Goal: Use online tool/utility

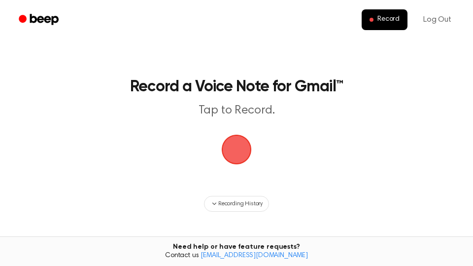
click at [239, 152] on span "button" at bounding box center [237, 150] width 28 height 28
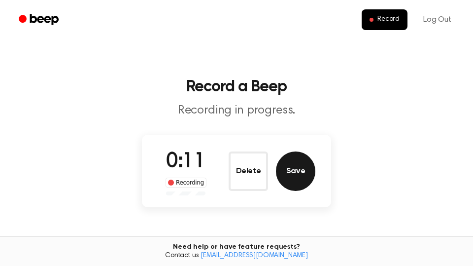
click at [305, 171] on button "Save" at bounding box center [295, 170] width 39 height 39
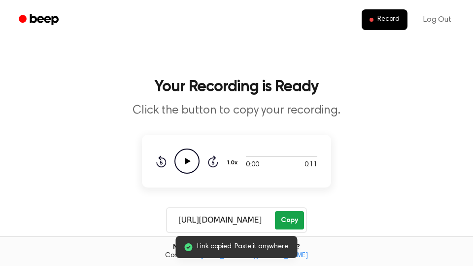
click at [291, 221] on button "Copy" at bounding box center [289, 220] width 29 height 18
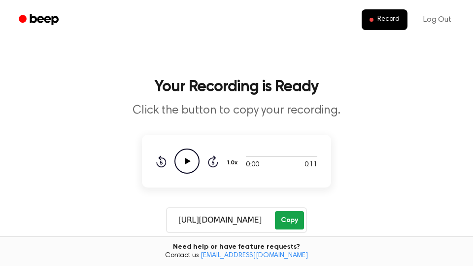
click at [295, 219] on button "Copy" at bounding box center [289, 220] width 29 height 18
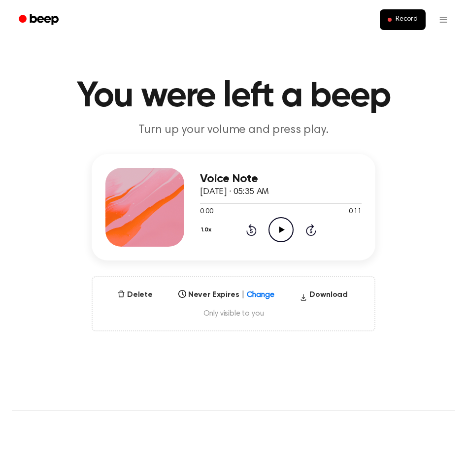
click at [273, 233] on icon "Play Audio" at bounding box center [281, 229] width 25 height 25
